Goal: Task Accomplishment & Management: Manage account settings

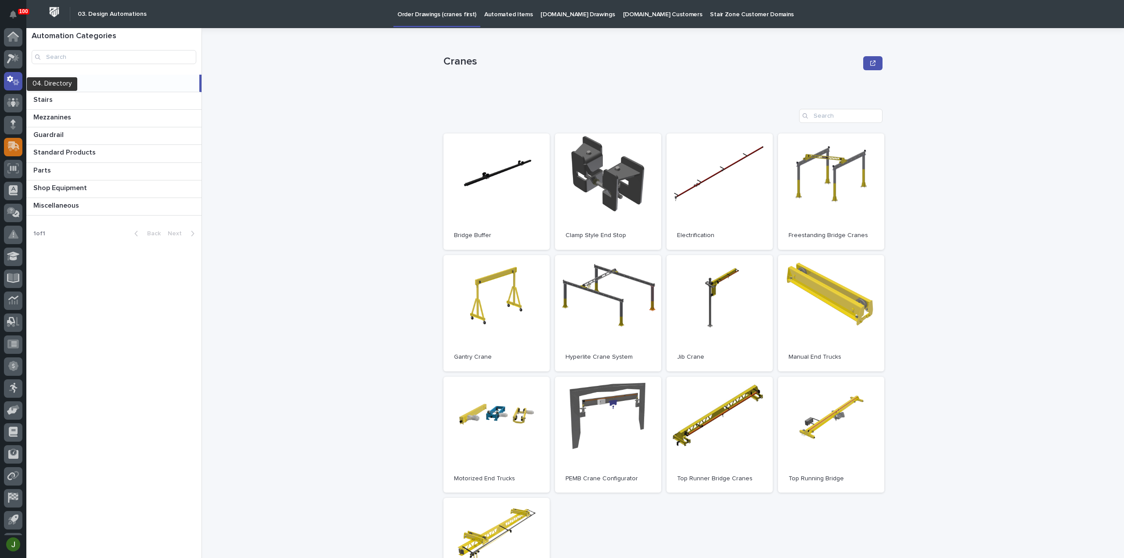
scroll to position [19, 0]
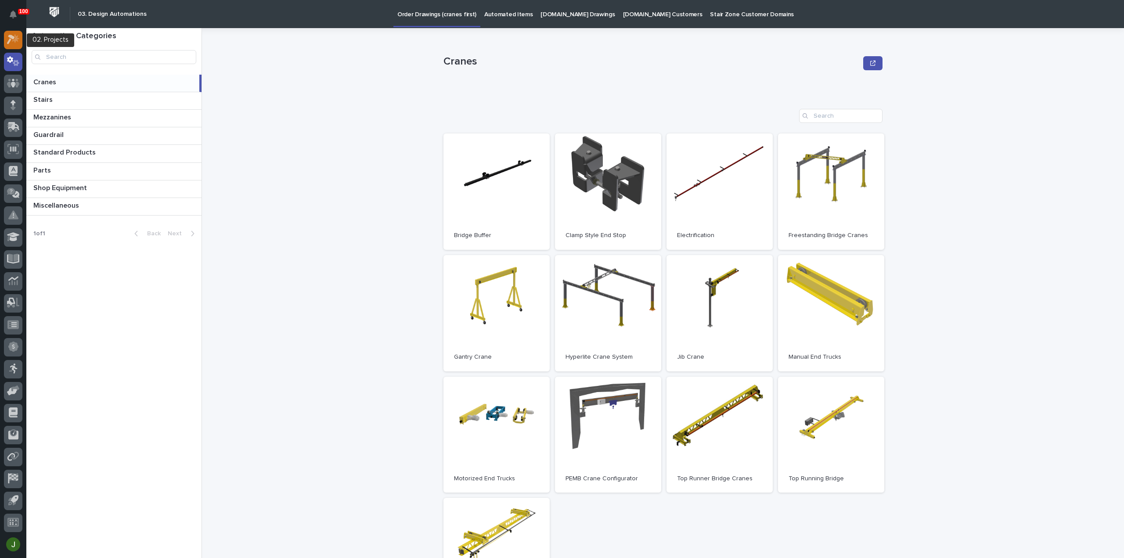
click at [15, 38] on icon at bounding box center [15, 38] width 7 height 9
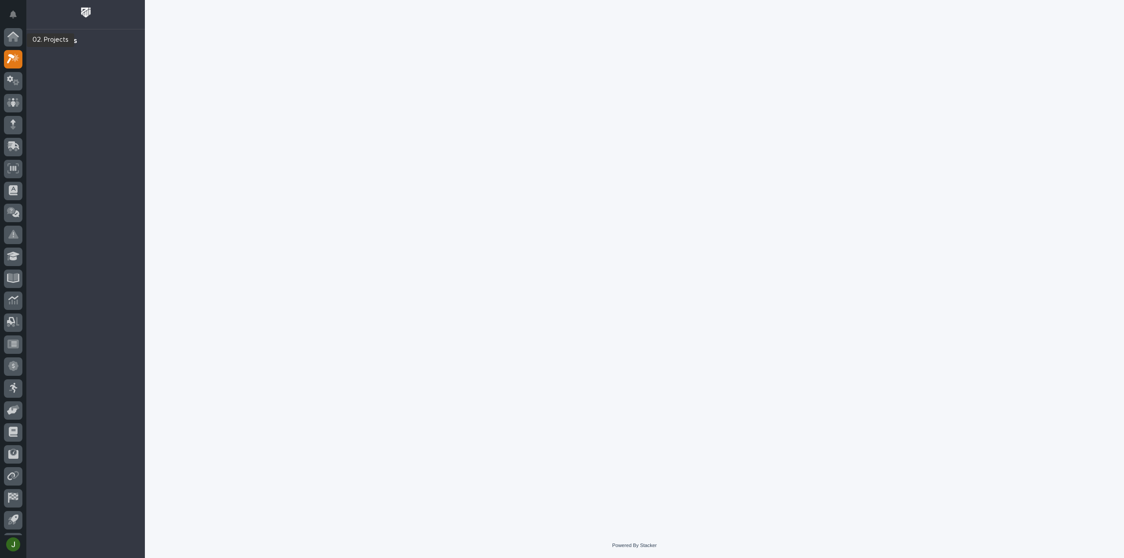
scroll to position [19, 0]
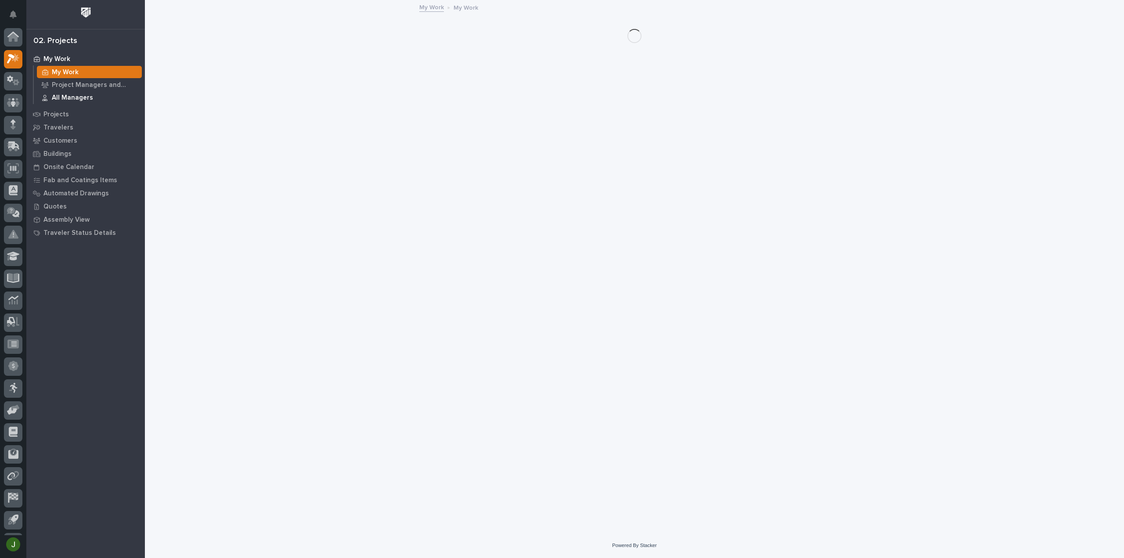
scroll to position [19, 0]
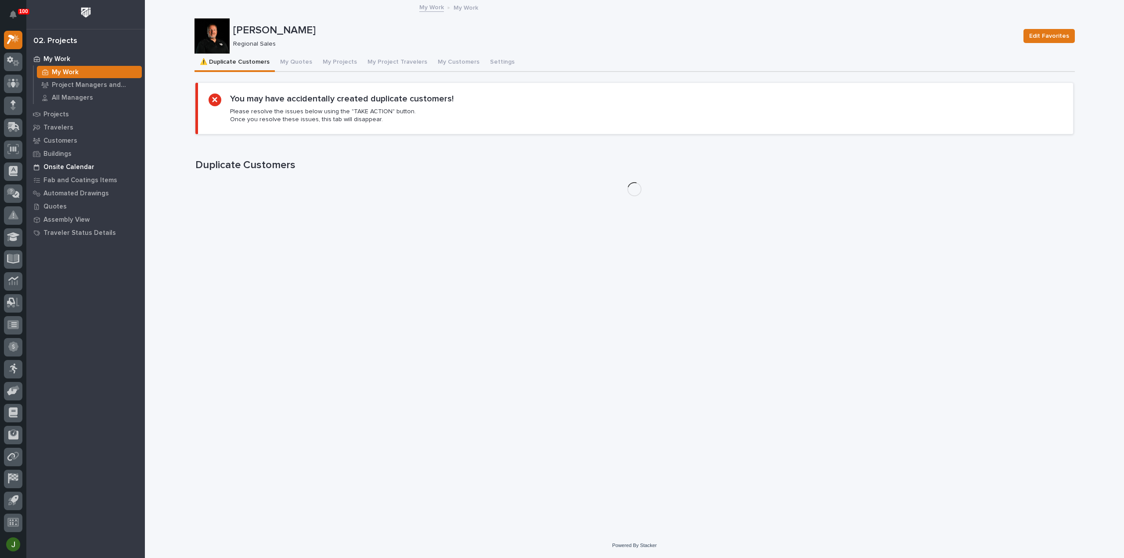
click at [72, 165] on p "Onsite Calendar" at bounding box center [68, 167] width 51 height 8
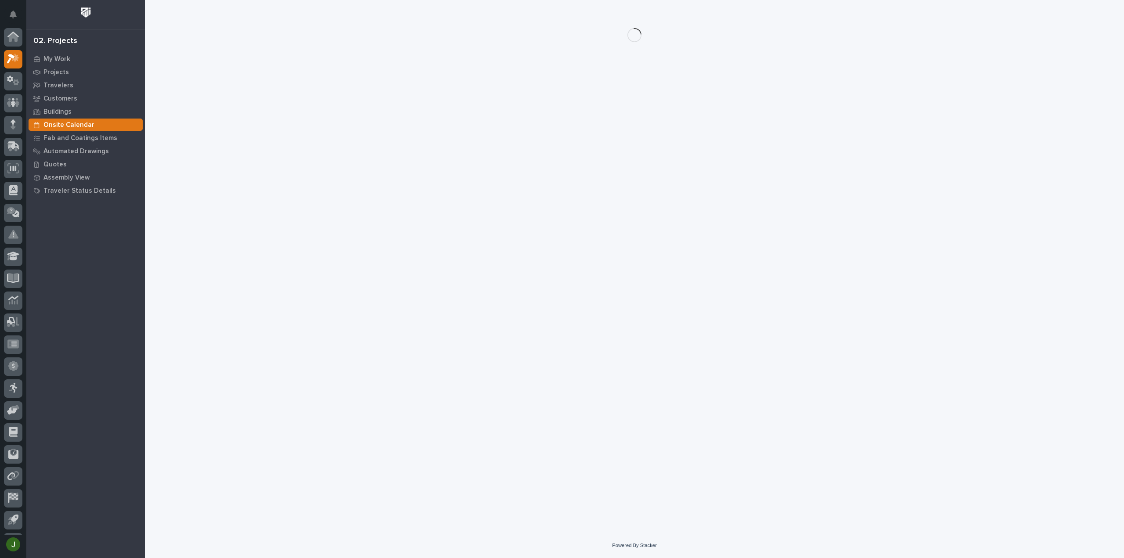
scroll to position [19, 0]
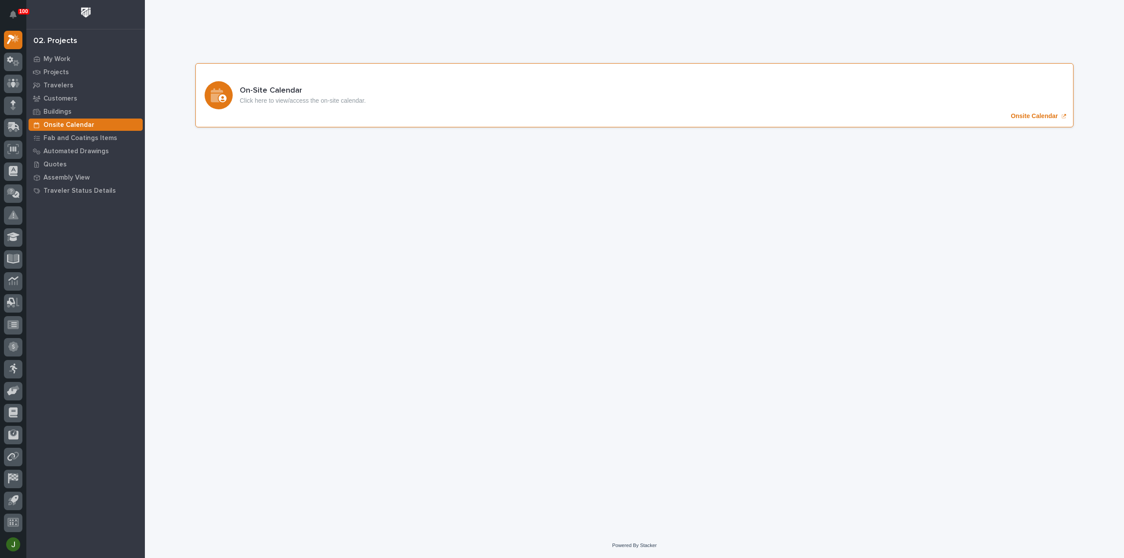
click at [1021, 110] on div "On-Site Calendar Click here to view/access the on-site calendar. Onsite Calendar" at bounding box center [634, 95] width 878 height 64
click at [57, 60] on p "My Work" at bounding box center [56, 59] width 27 height 8
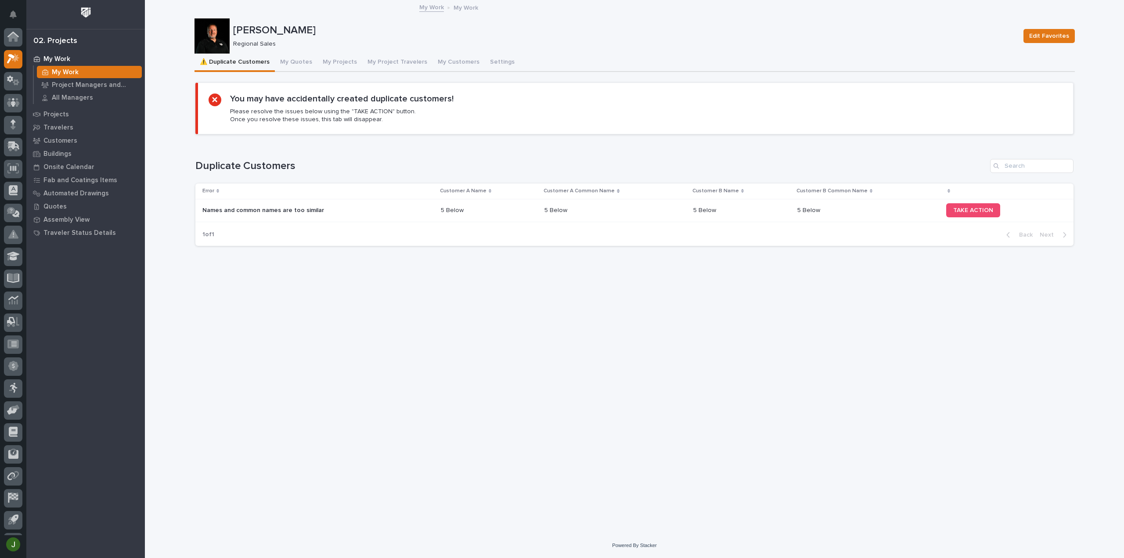
scroll to position [19, 0]
click at [296, 61] on button "My Quotes" at bounding box center [296, 63] width 43 height 18
click at [250, 62] on button "⚠️ Duplicate Customers" at bounding box center [235, 63] width 80 height 18
click at [271, 209] on p "Names and common names are too similar" at bounding box center [263, 209] width 123 height 9
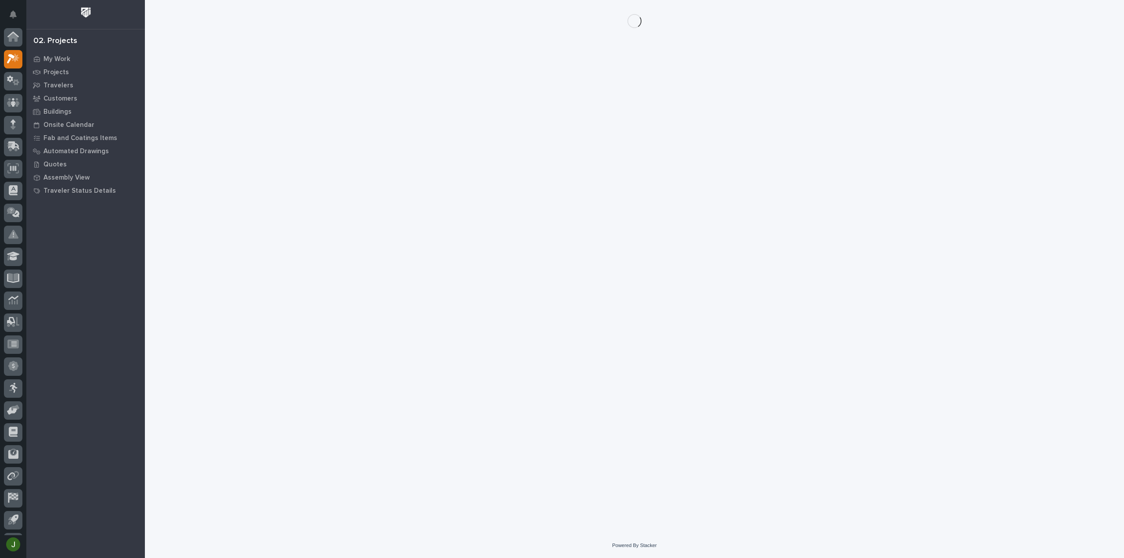
scroll to position [19, 0]
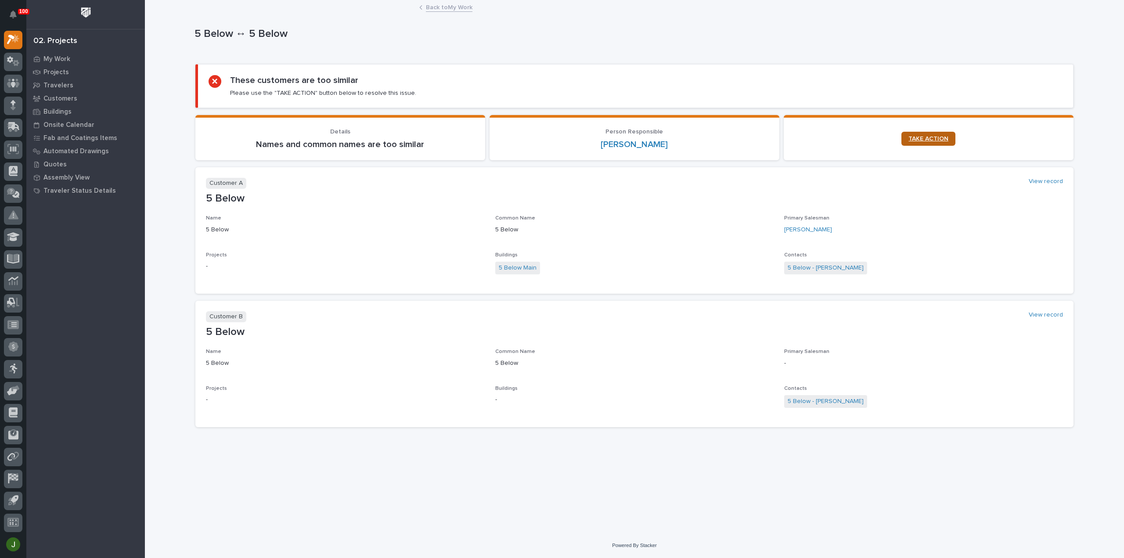
click at [936, 137] on span "TAKE ACTION" at bounding box center [928, 139] width 40 height 6
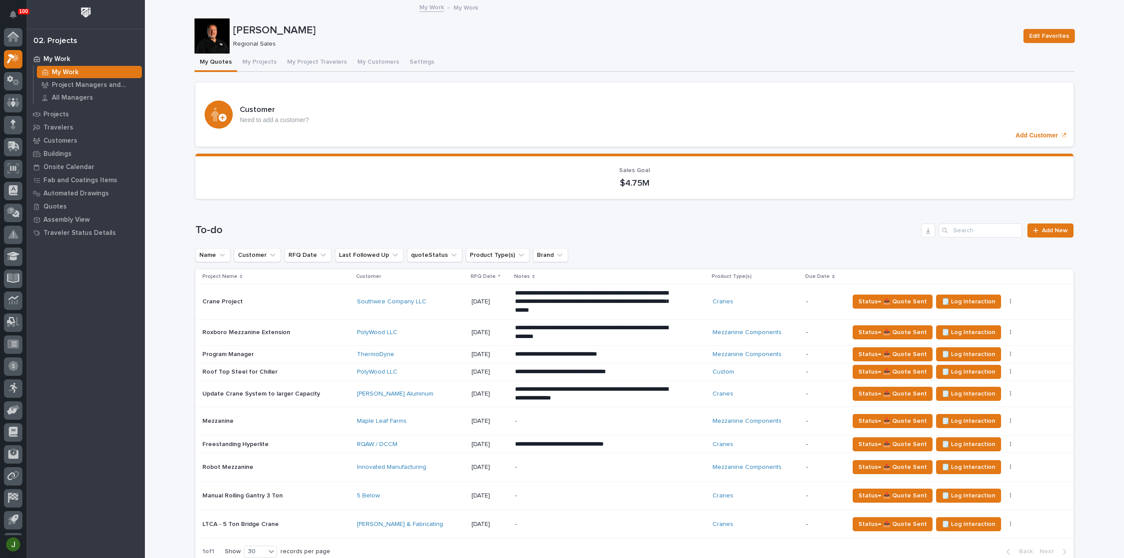
scroll to position [19, 0]
click at [257, 60] on button "My Projects" at bounding box center [259, 63] width 45 height 18
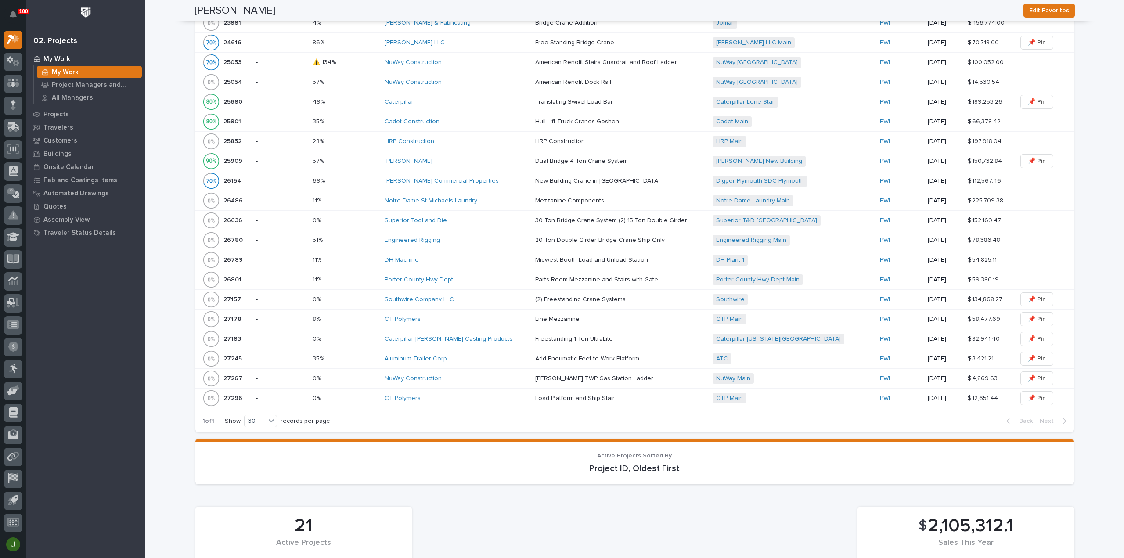
scroll to position [930, 0]
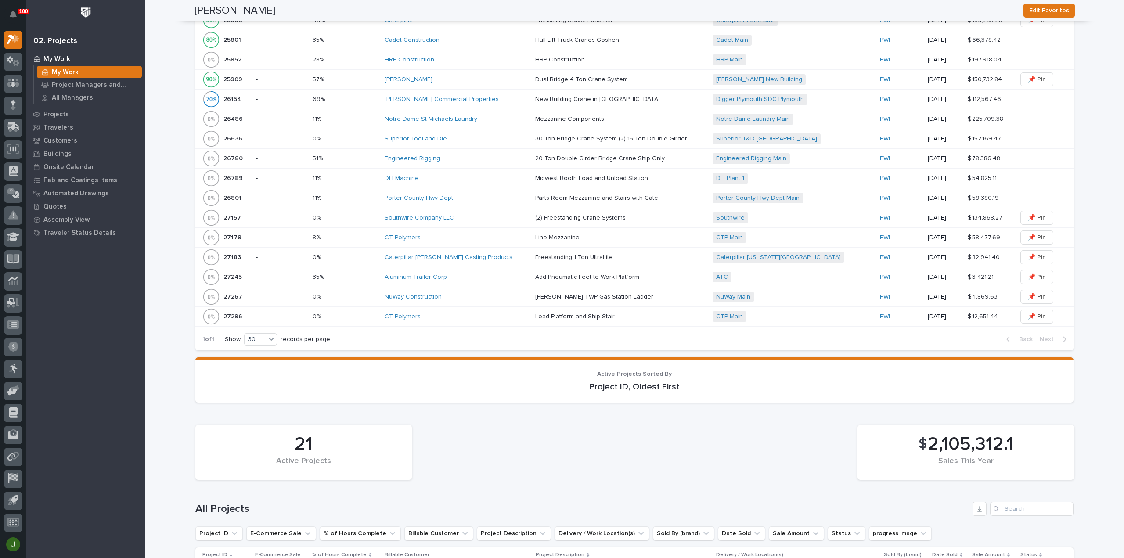
click at [230, 311] on p "27296" at bounding box center [233, 315] width 21 height 9
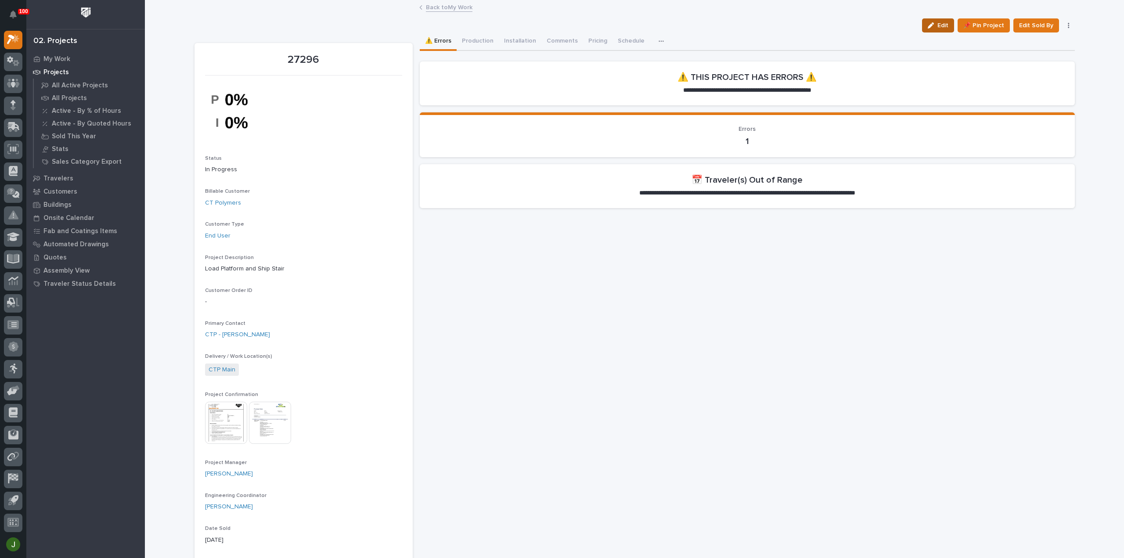
click at [942, 25] on span "Edit" at bounding box center [942, 26] width 11 height 8
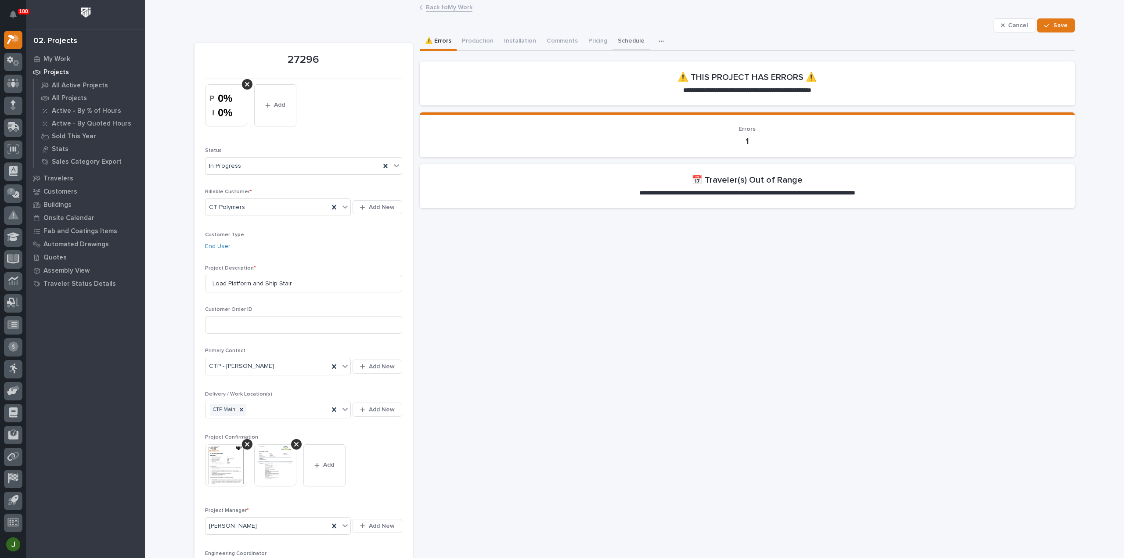
click at [619, 40] on button "Schedule" at bounding box center [631, 41] width 37 height 18
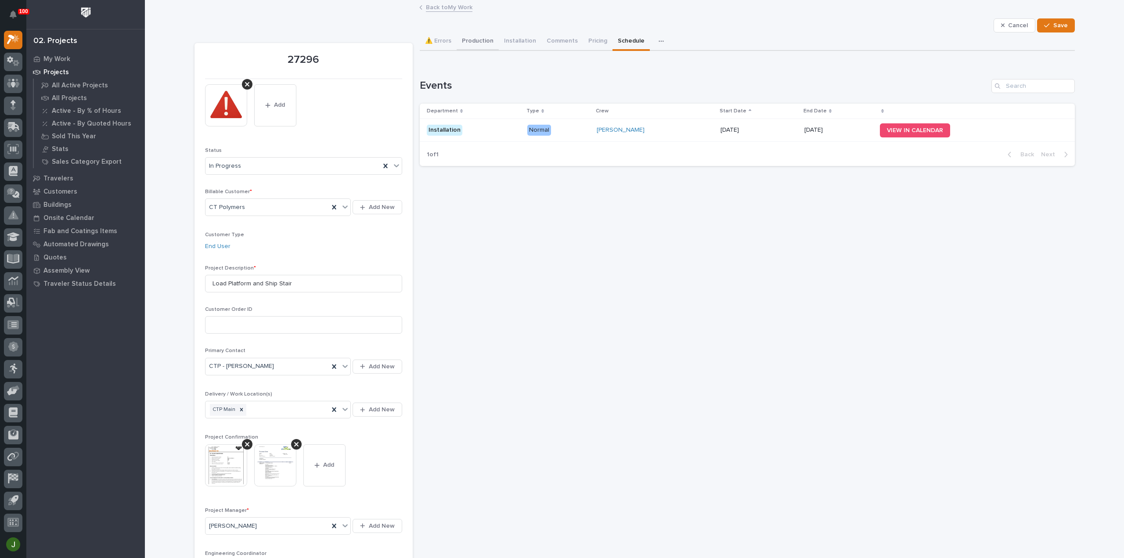
click at [469, 42] on button "Production" at bounding box center [478, 41] width 42 height 18
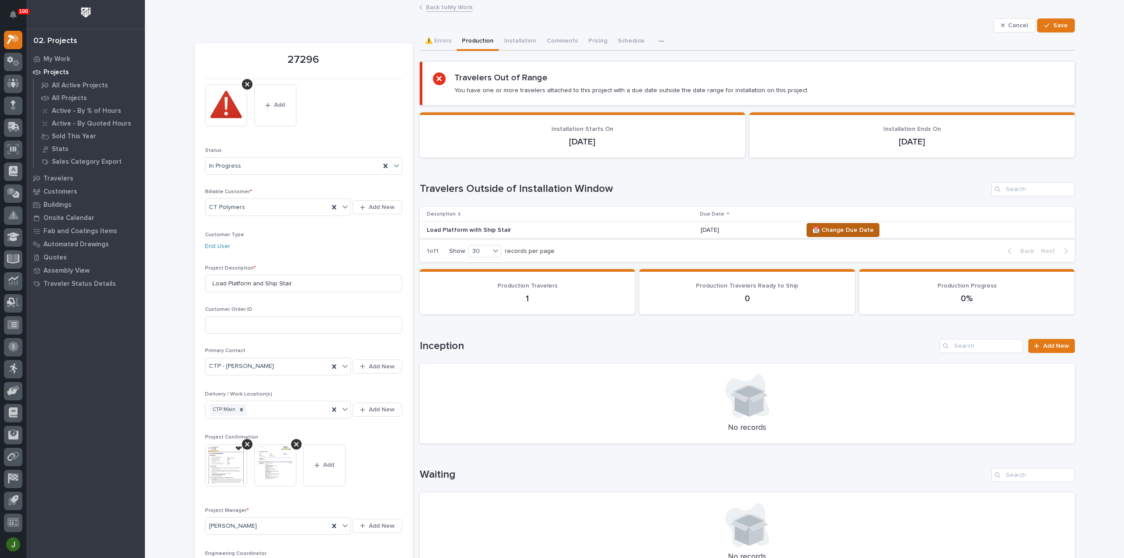
click at [833, 226] on span "📆 Change Due Date" at bounding box center [842, 230] width 61 height 11
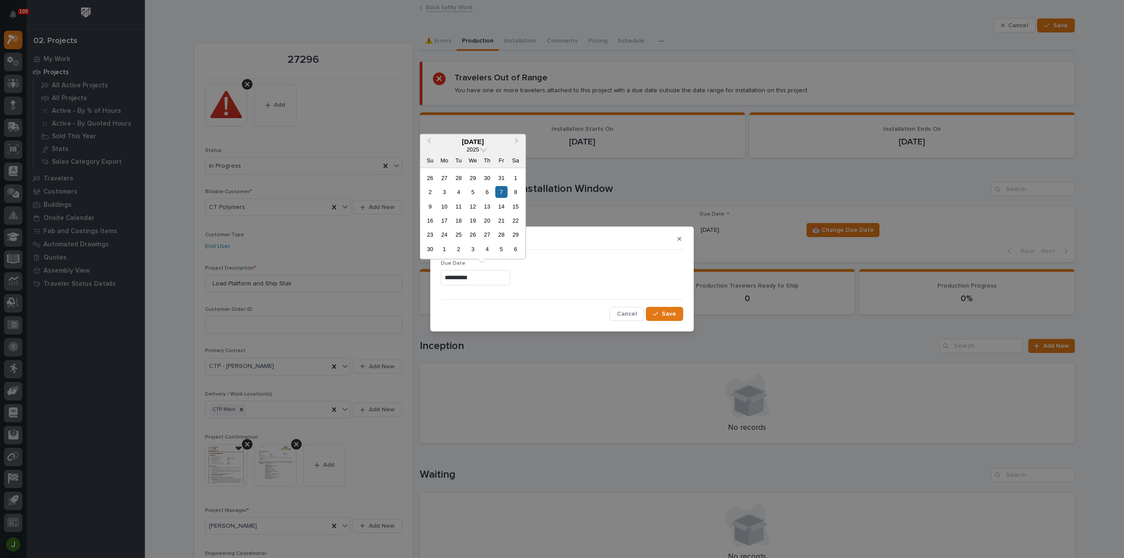
click at [486, 281] on input "**********" at bounding box center [475, 277] width 69 height 15
click at [489, 218] on div "20" at bounding box center [487, 221] width 12 height 12
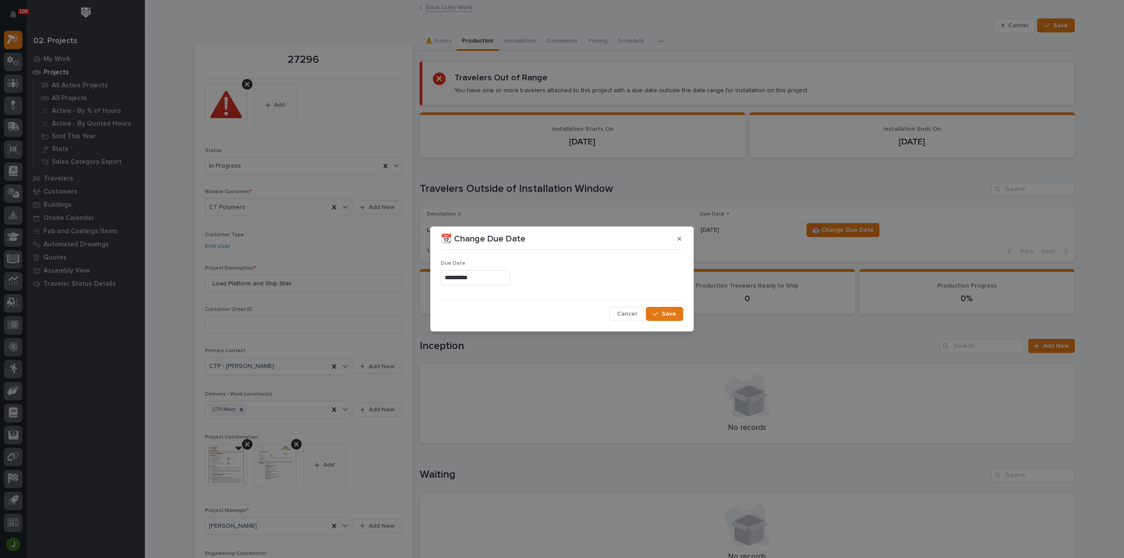
type input "**********"
click at [665, 314] on span "Save" at bounding box center [669, 314] width 14 height 8
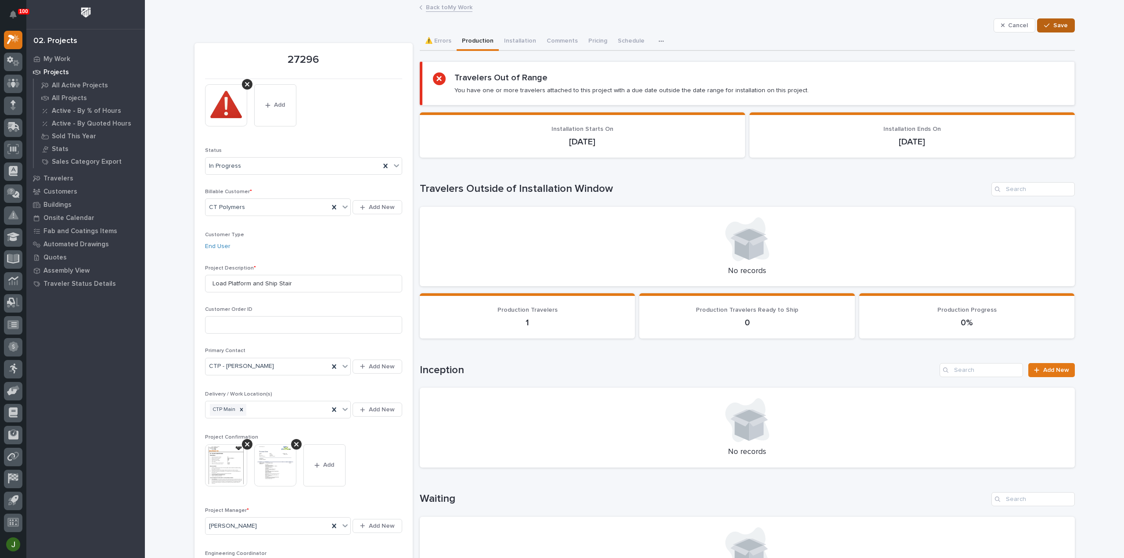
click at [1054, 22] on span "Save" at bounding box center [1060, 26] width 14 height 8
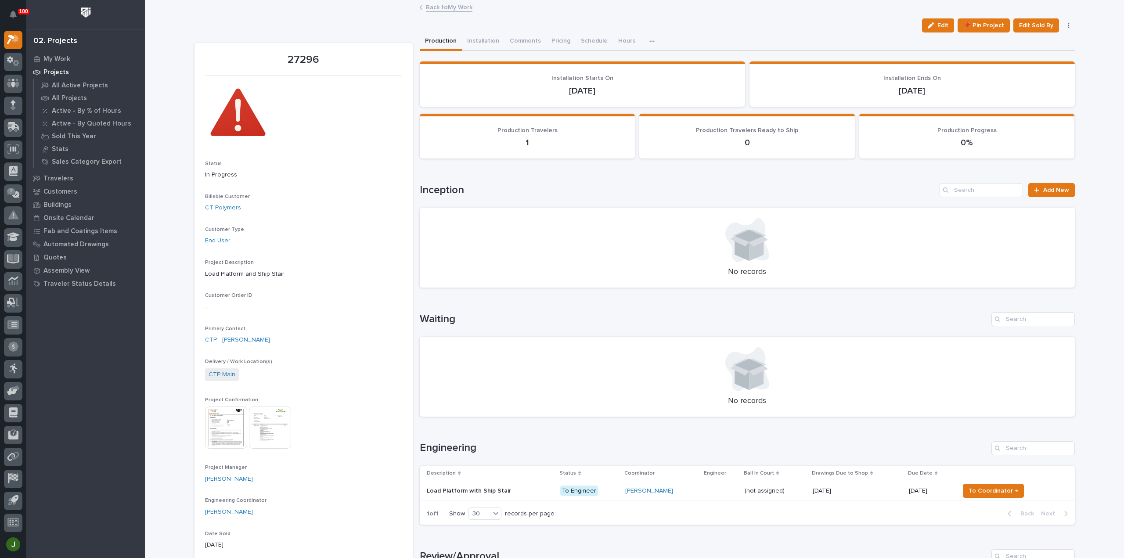
click at [432, 7] on link "Back to My Work" at bounding box center [449, 7] width 47 height 10
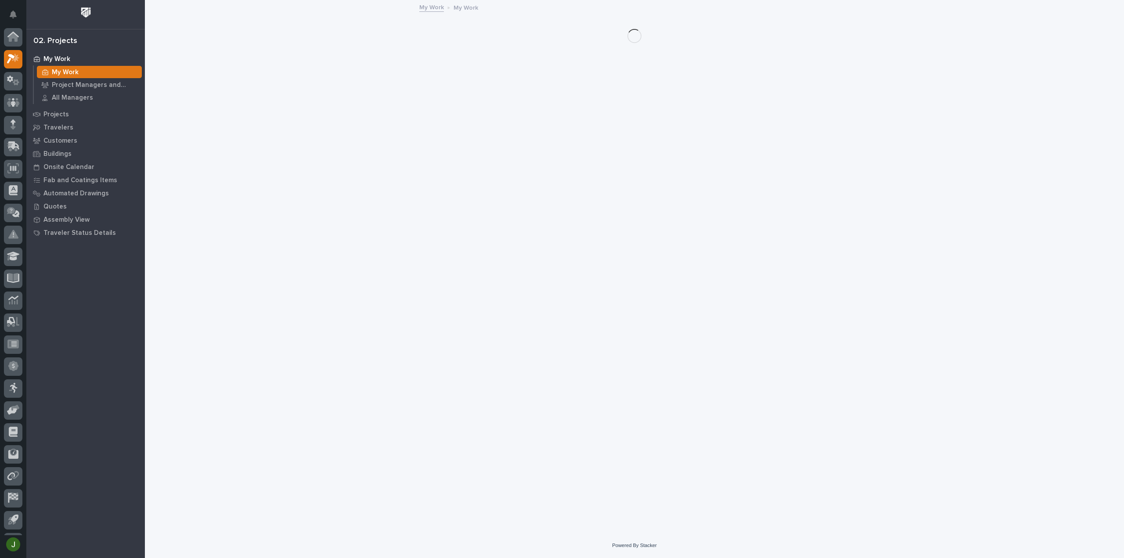
scroll to position [19, 0]
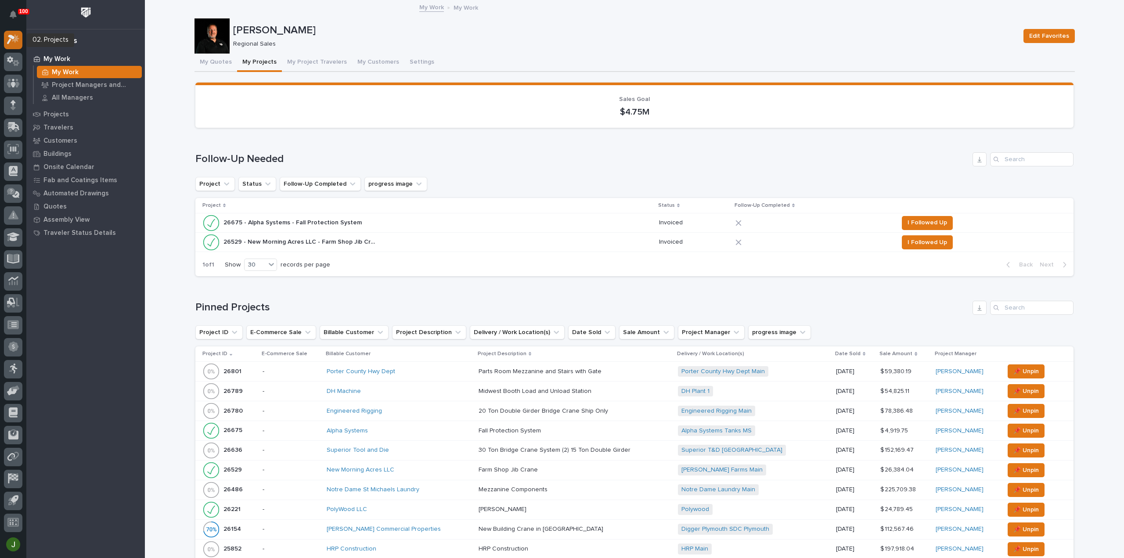
click at [9, 42] on icon at bounding box center [11, 40] width 8 height 10
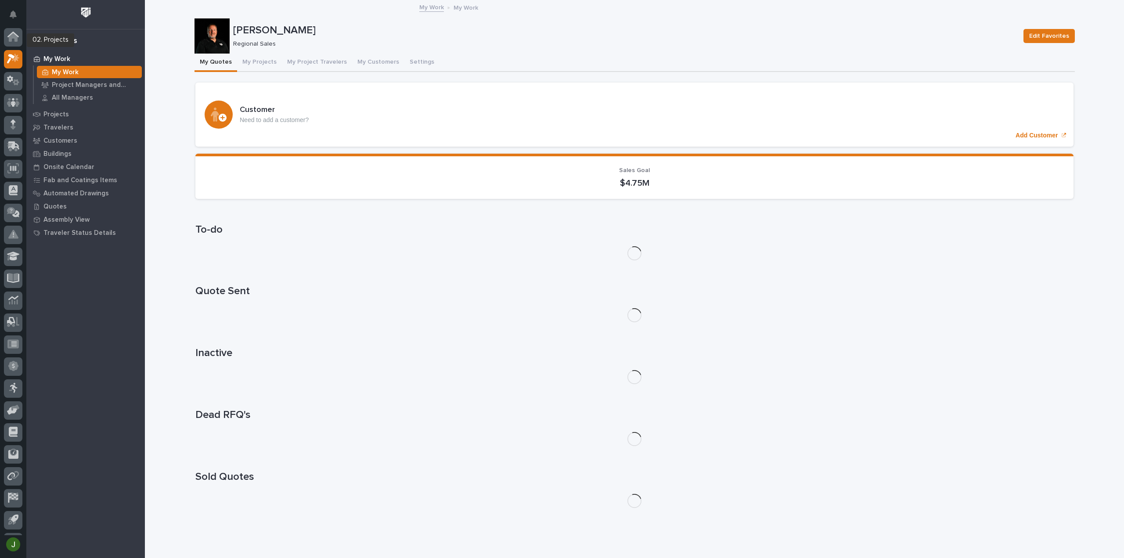
scroll to position [19, 0]
